Goal: Information Seeking & Learning: Learn about a topic

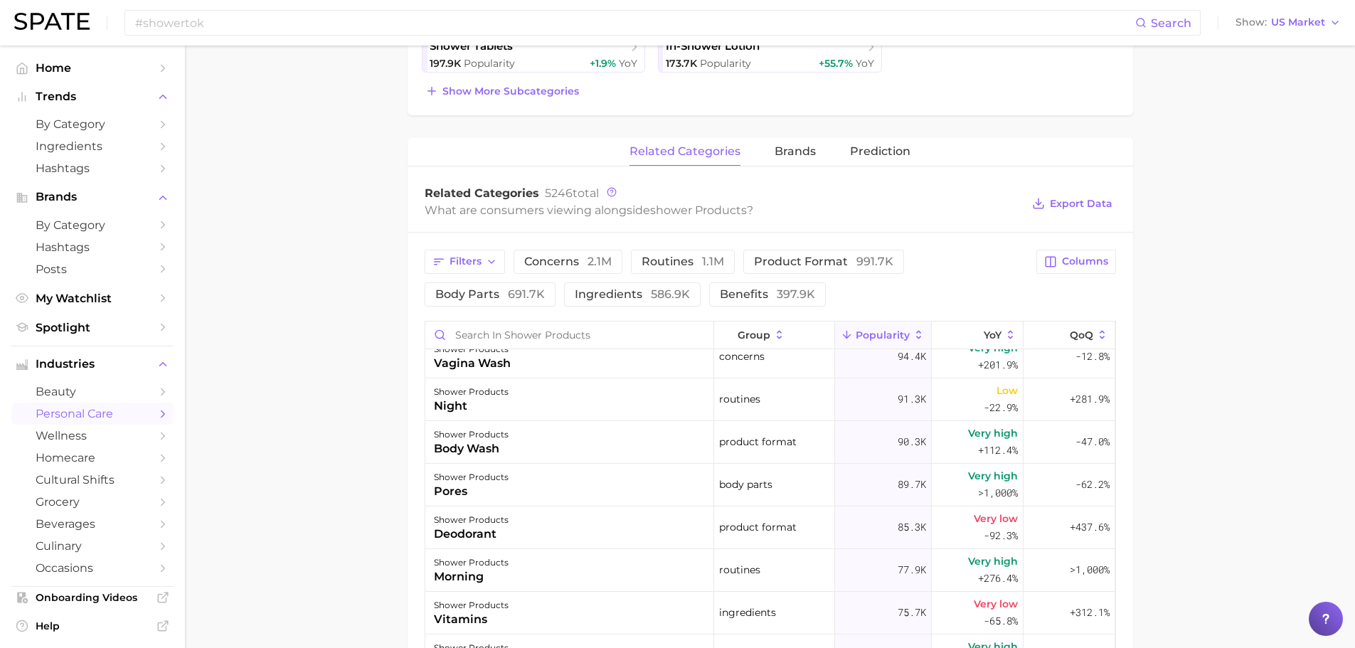
scroll to position [458, 0]
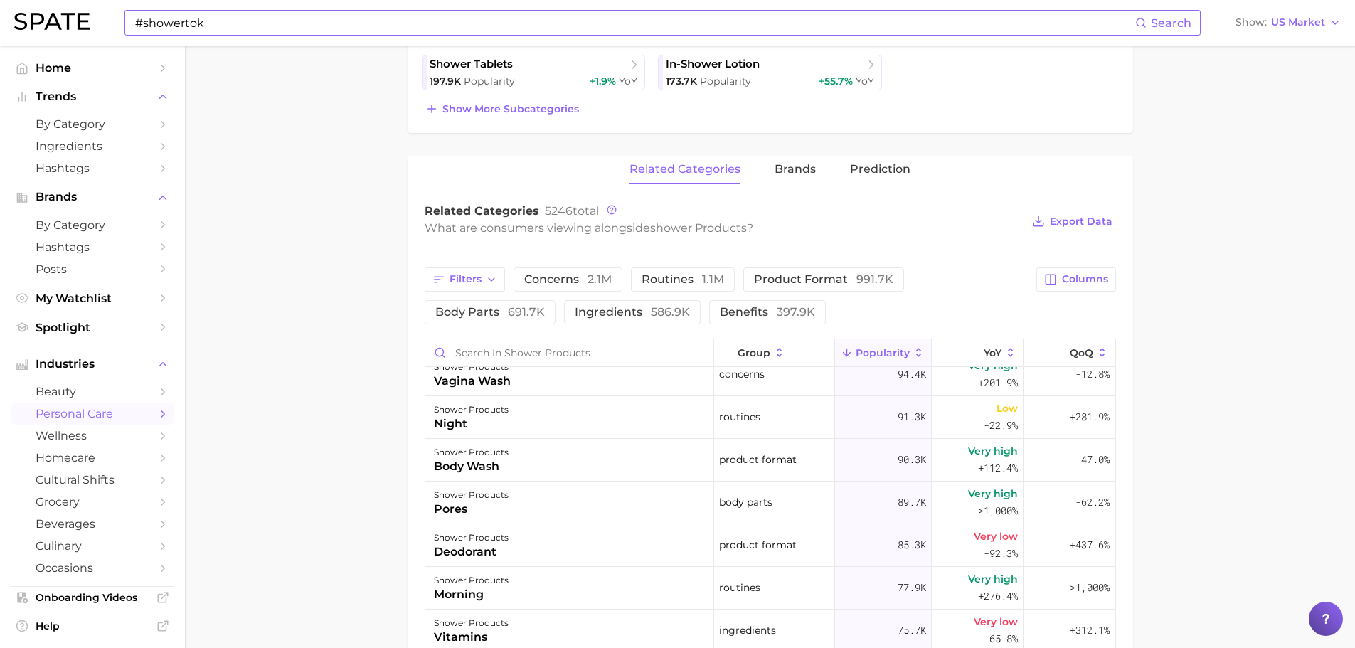
click at [285, 31] on input "#showertok" at bounding box center [635, 23] width 1002 height 24
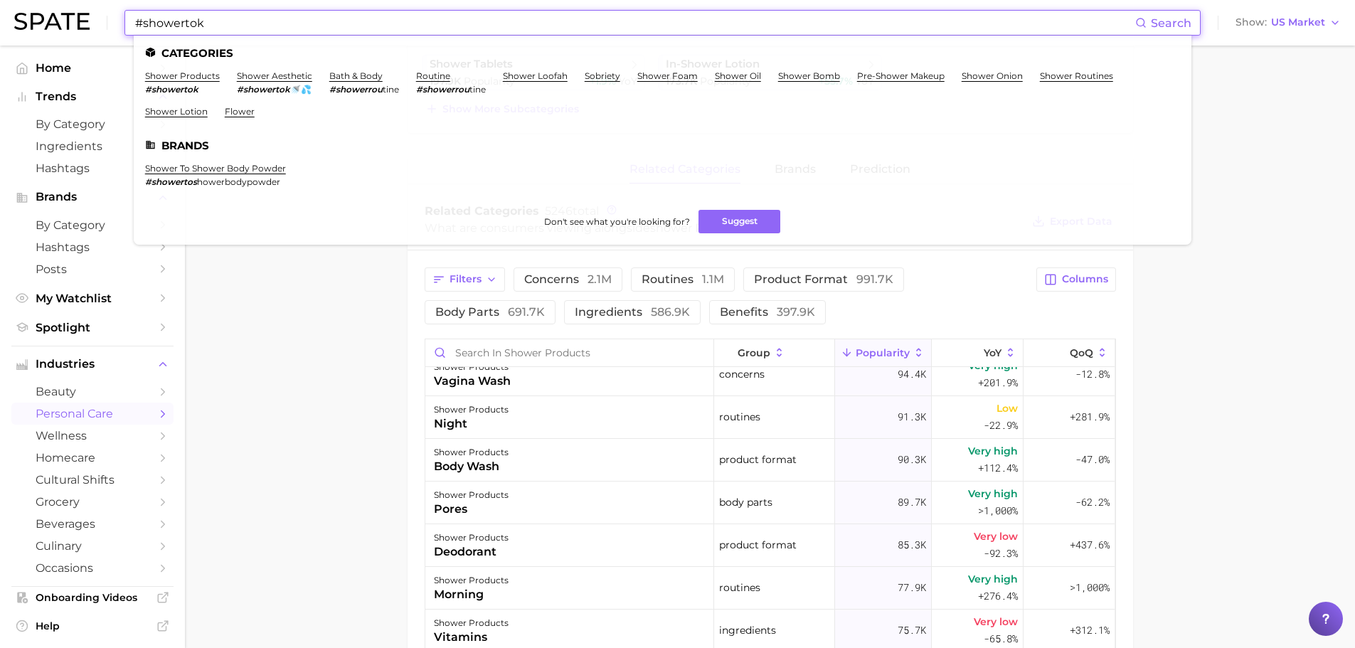
click at [285, 31] on input "#showertok" at bounding box center [635, 23] width 1002 height 24
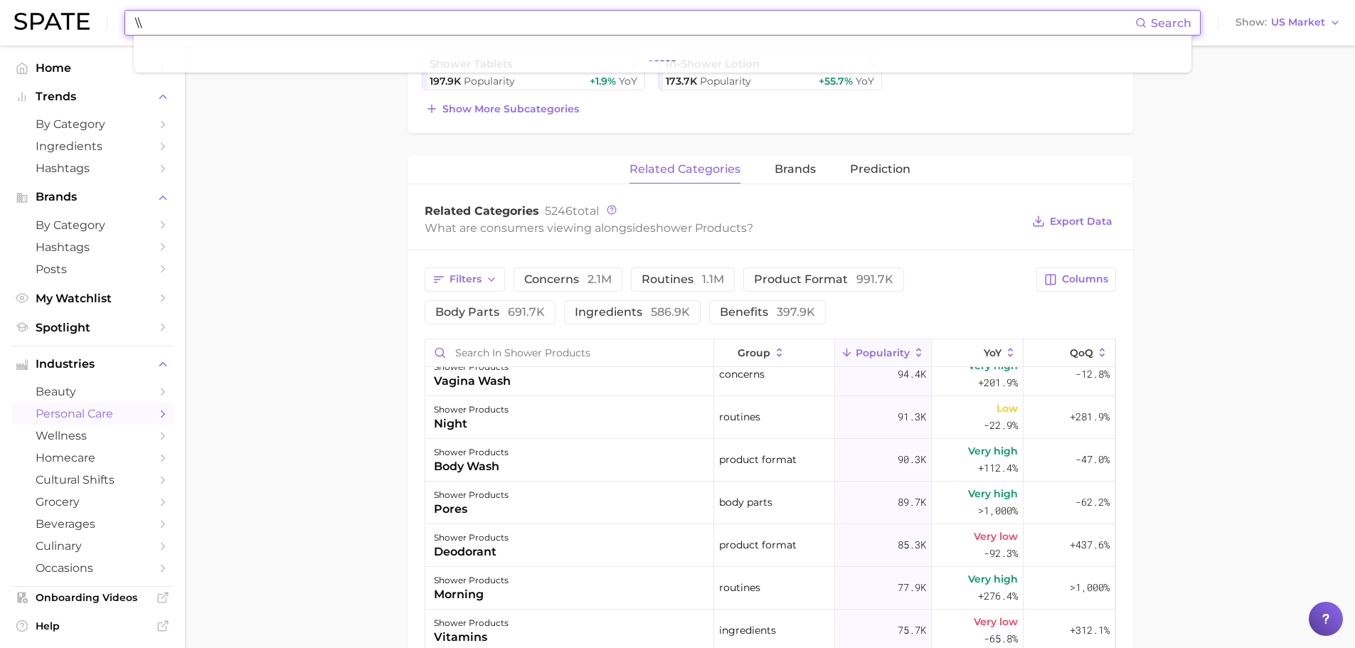
type input "\"
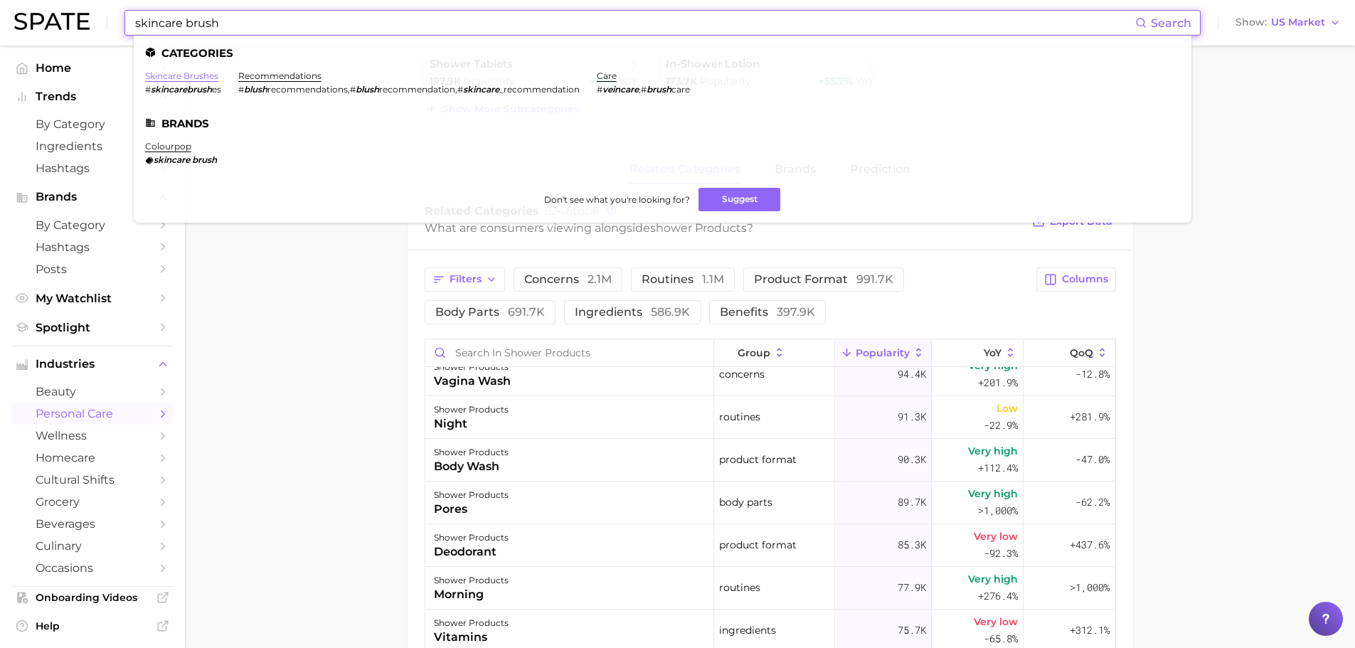
type input "skincare brush"
click at [201, 75] on link "skincare brushes" at bounding box center [181, 75] width 73 height 11
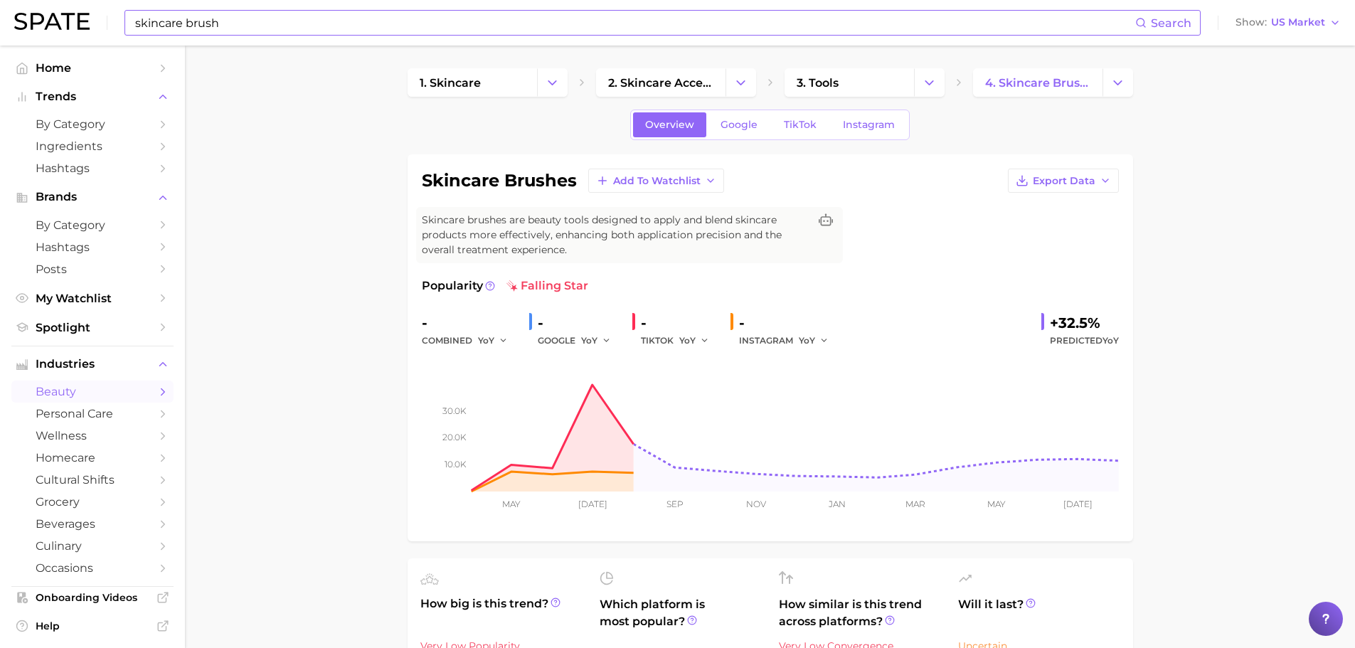
click at [285, 26] on input "skincare brush" at bounding box center [635, 23] width 1002 height 24
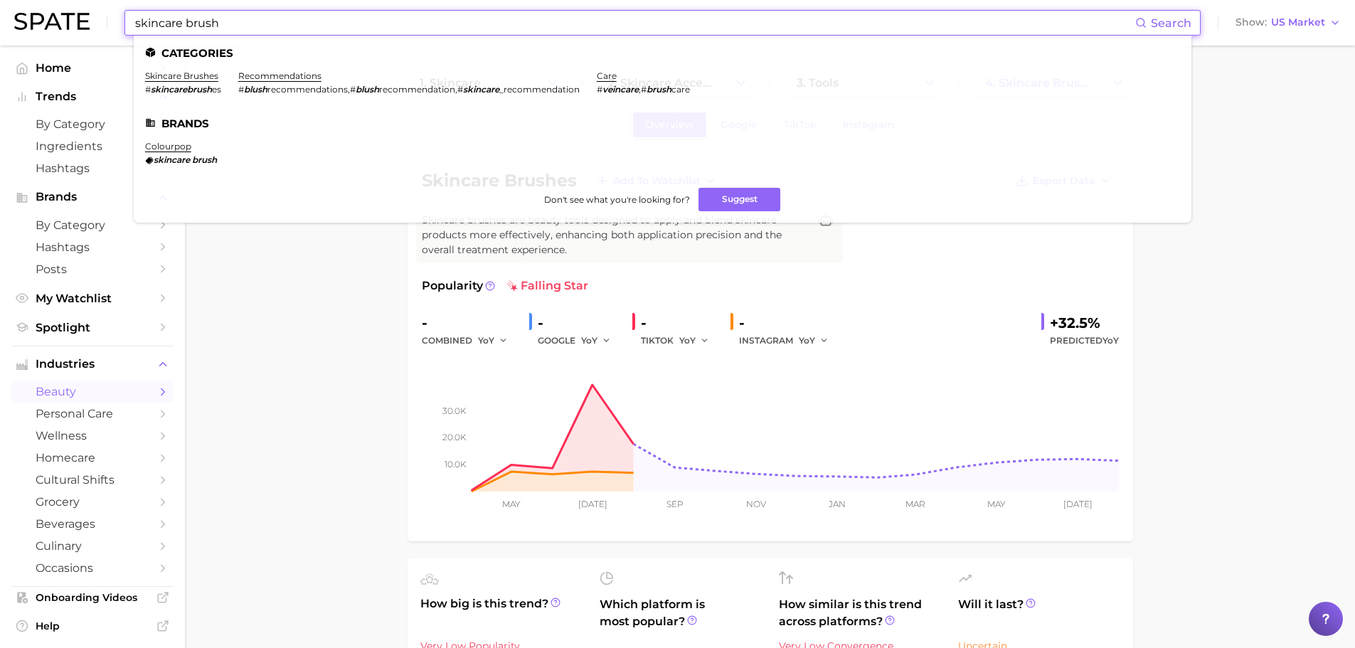
click at [285, 26] on input "skincare brush" at bounding box center [635, 23] width 1002 height 24
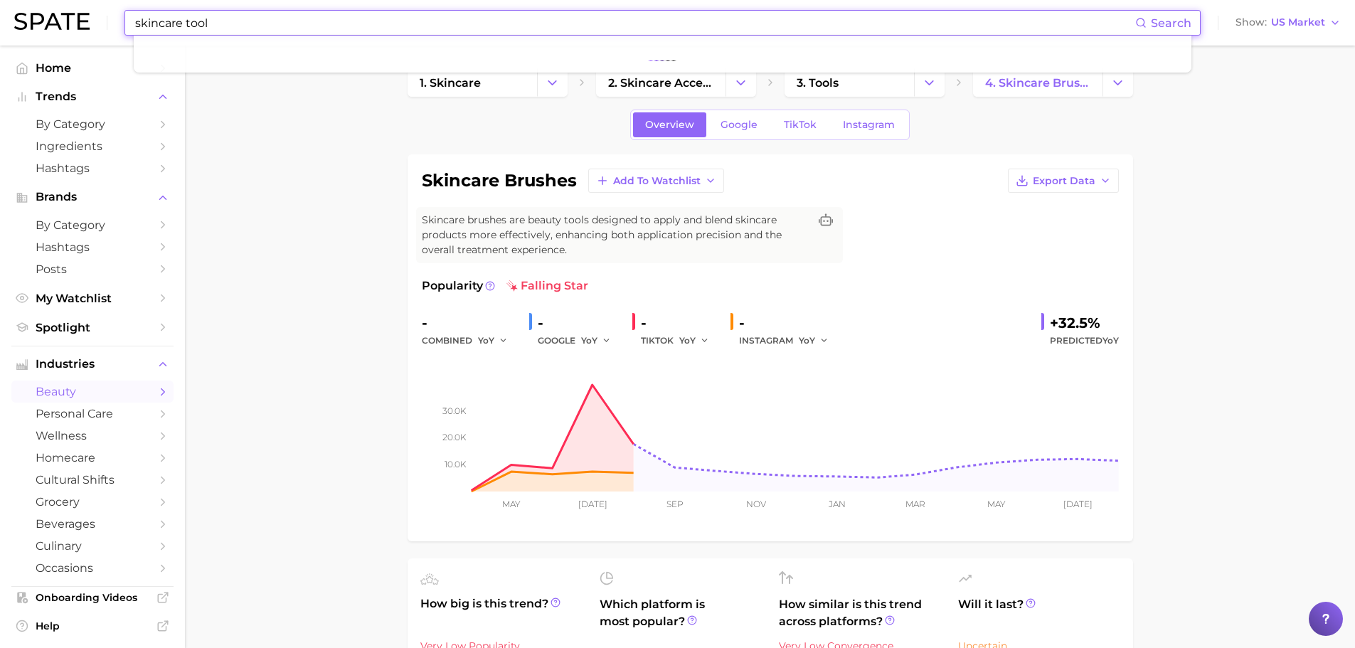
type input "skincare tool"
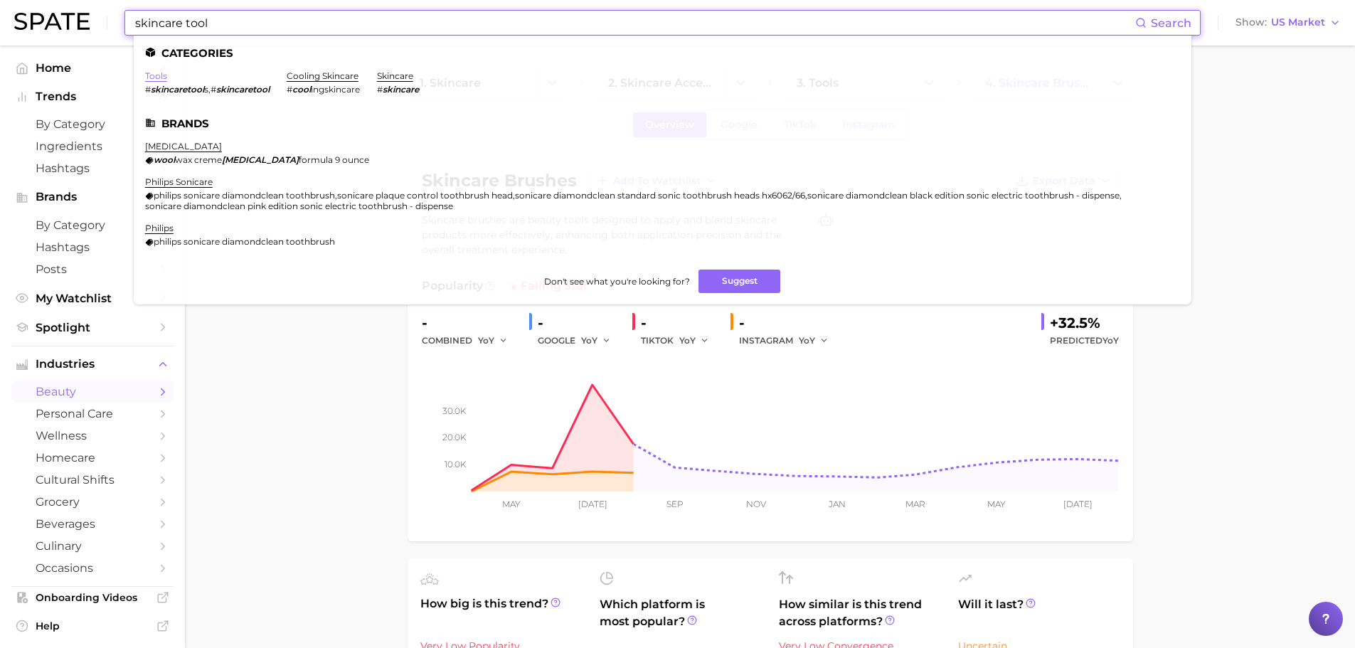
click at [153, 75] on link "tools" at bounding box center [156, 75] width 22 height 11
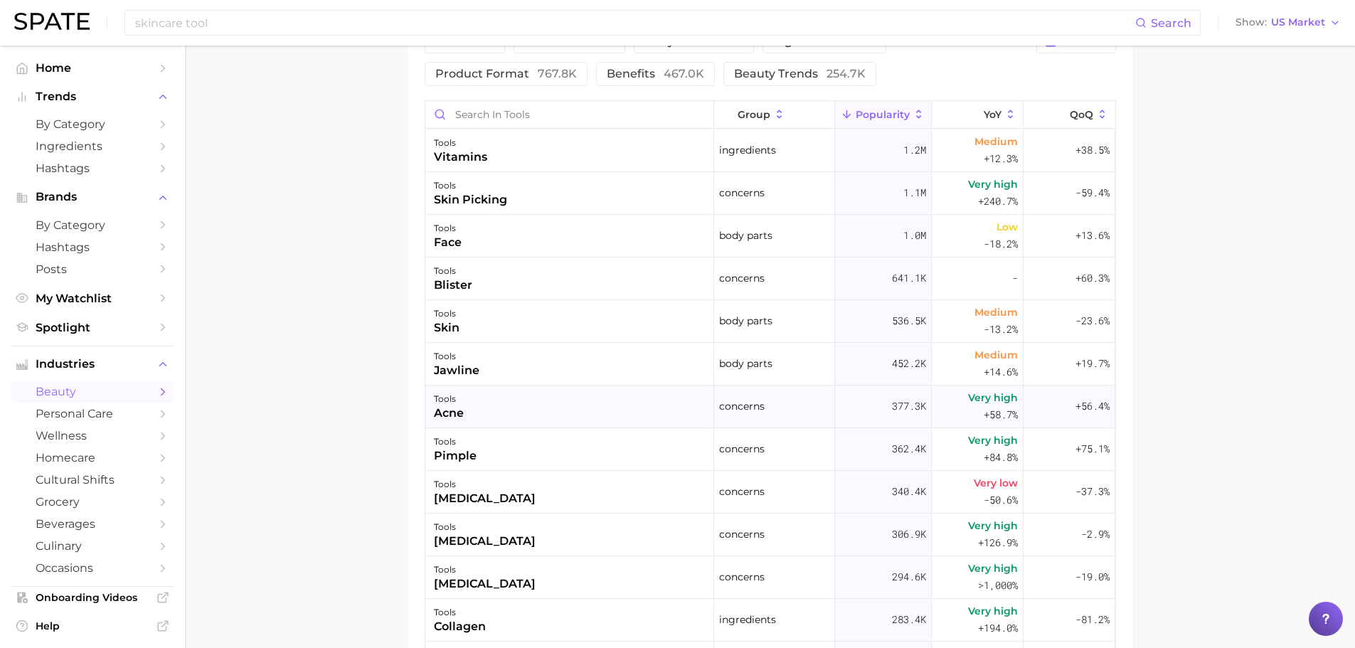
scroll to position [711, 0]
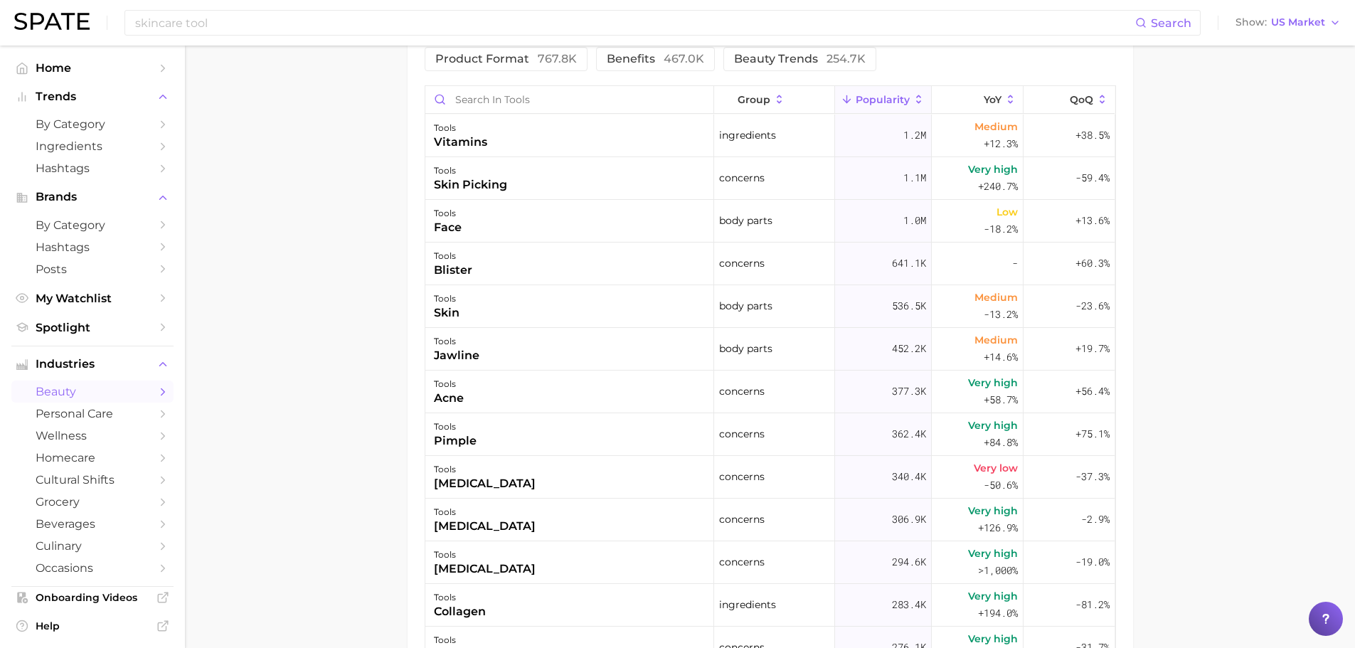
click at [300, 409] on main "1. skincare 2. skincare accessories 3. tools 4. Subcategory Overview Google Tik…" at bounding box center [770, 78] width 1170 height 1488
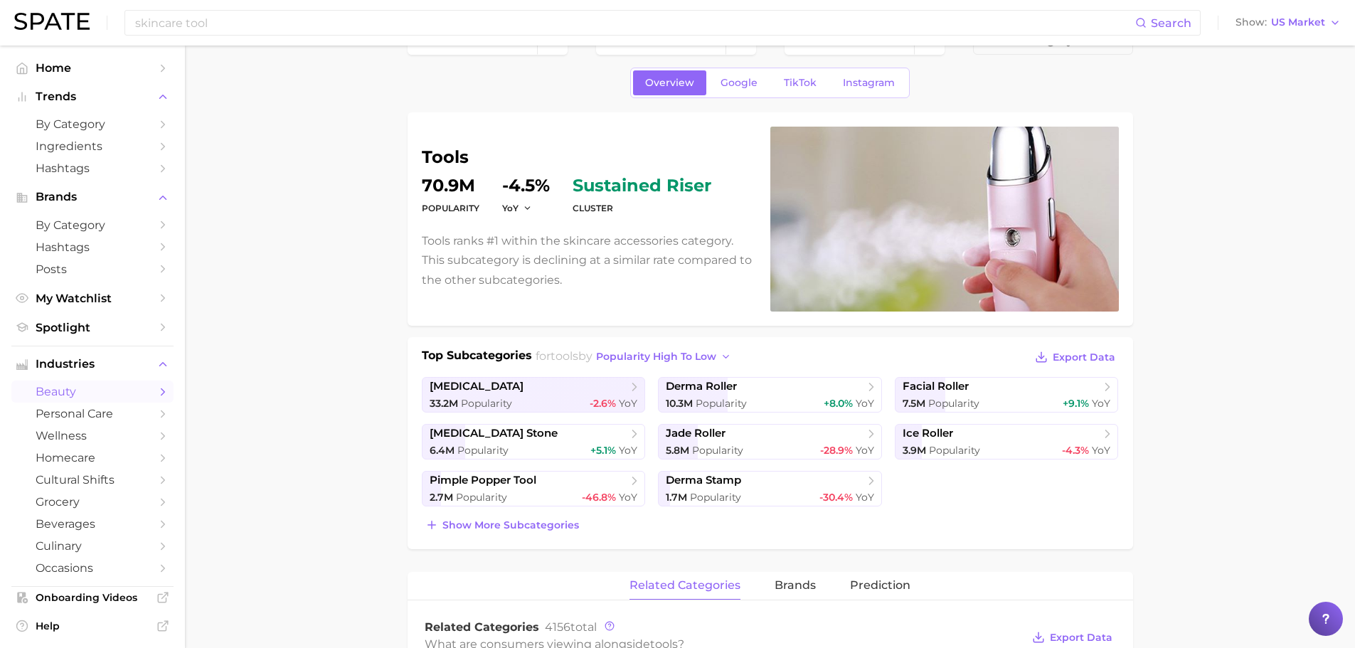
scroll to position [0, 0]
